Goal: Transaction & Acquisition: Obtain resource

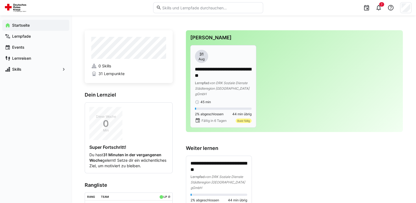
click at [236, 100] on div "45 min" at bounding box center [223, 102] width 57 height 4
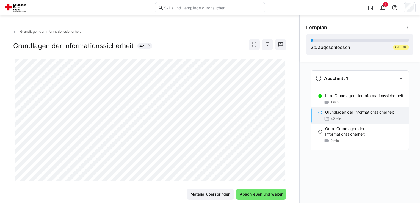
scroll to position [13, 0]
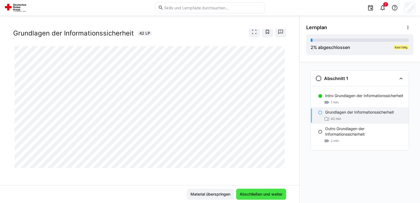
click at [242, 193] on span "Abschließen und weiter" at bounding box center [261, 193] width 45 height 5
click at [320, 113] on eds-icon at bounding box center [320, 112] width 4 height 4
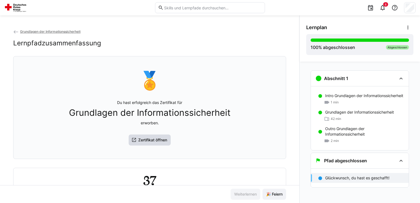
click at [142, 141] on span "Zertifikat öffnen" at bounding box center [152, 139] width 31 height 5
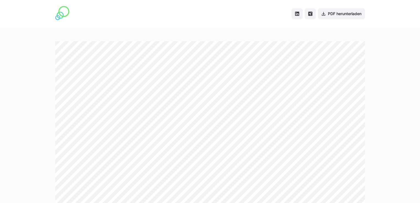
click at [379, 64] on div at bounding box center [210, 114] width 420 height 175
click at [332, 14] on span "PDF herunterladen" at bounding box center [344, 13] width 35 height 5
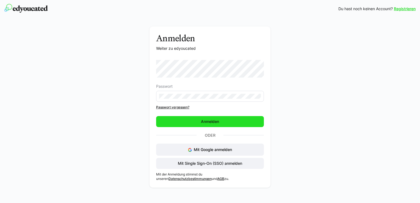
click at [192, 119] on span "Anmelden" at bounding box center [210, 121] width 108 height 11
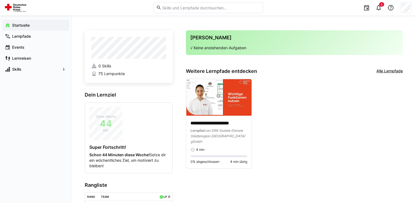
click at [394, 70] on link "Alle Lernpfade" at bounding box center [389, 71] width 26 height 6
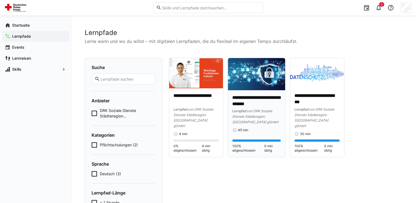
click at [250, 124] on div "Lernpfad von DRK Soziale Dienste Städteregion [GEOGRAPHIC_DATA] gGmbH" at bounding box center [256, 116] width 48 height 16
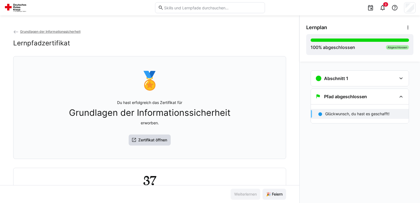
click at [145, 140] on span "Zertifikat öffnen" at bounding box center [152, 139] width 31 height 5
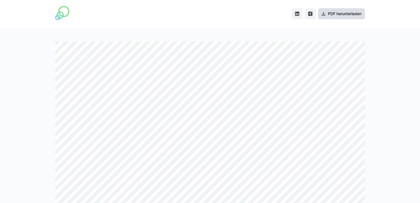
click at [329, 13] on span "PDF herunterladen" at bounding box center [344, 13] width 35 height 5
click at [400, 25] on div "PDF herunterladen" at bounding box center [210, 13] width 420 height 27
